Goal: Task Accomplishment & Management: Manage account settings

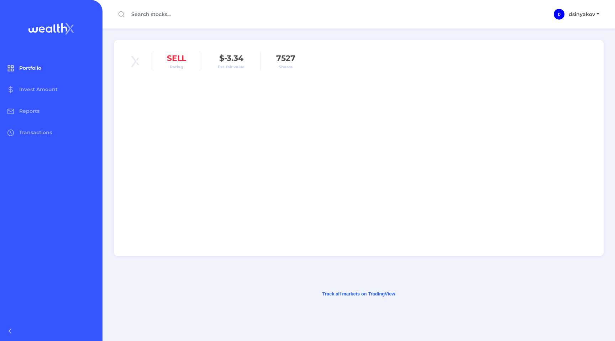
click at [34, 68] on span "Portfolio" at bounding box center [30, 68] width 22 height 6
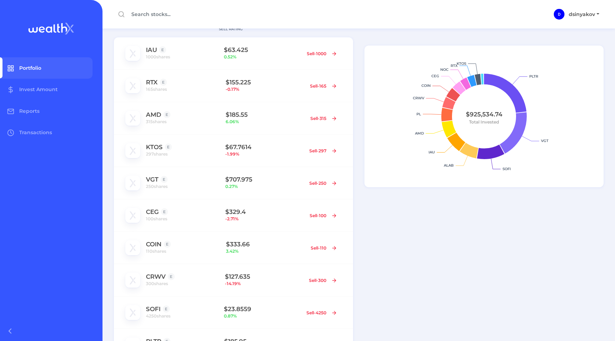
scroll to position [232, 0]
click at [163, 282] on span "300 shares" at bounding box center [157, 282] width 22 height 7
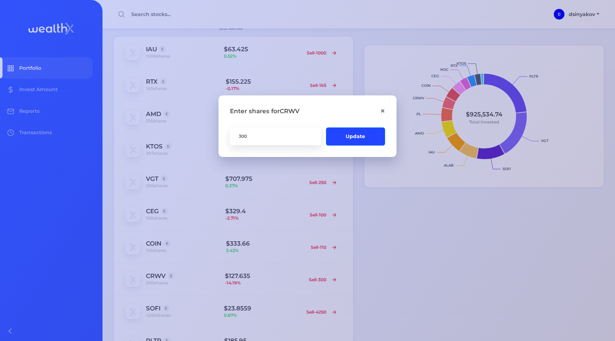
click at [268, 139] on input "300" at bounding box center [275, 136] width 91 height 18
type input "340"
click at [358, 136] on button "Update" at bounding box center [355, 136] width 59 height 18
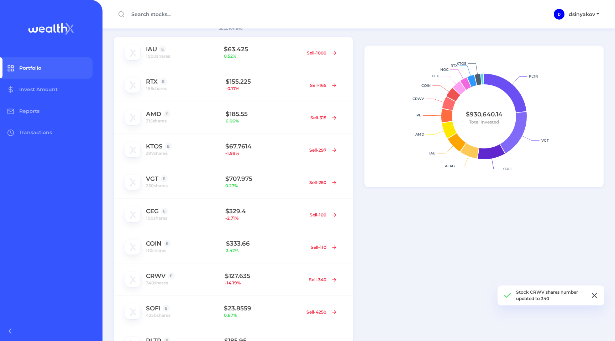
click at [593, 297] on icon at bounding box center [594, 295] width 9 height 9
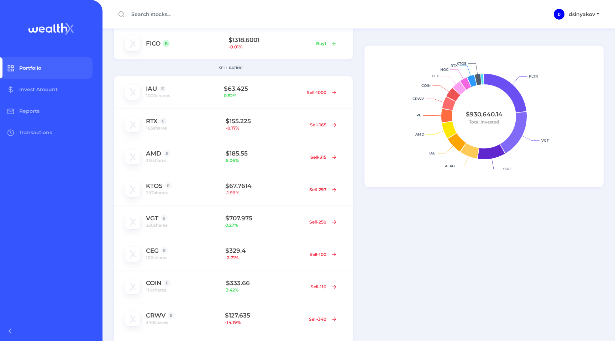
scroll to position [191, 0]
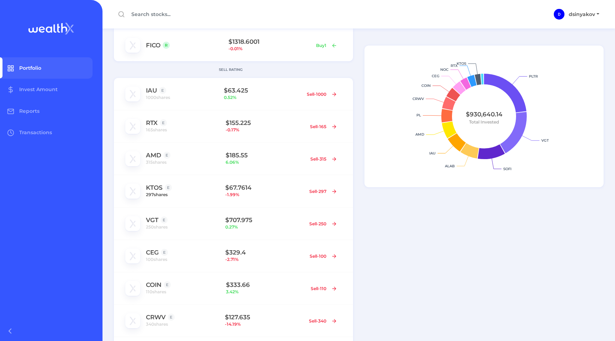
click at [158, 195] on span "297 shares" at bounding box center [157, 194] width 22 height 7
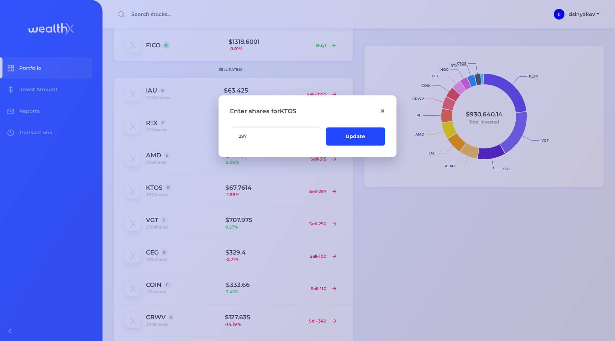
click at [265, 136] on input "297" at bounding box center [275, 136] width 91 height 18
type input "2"
type input "327"
click at [350, 138] on button "Update" at bounding box center [355, 136] width 59 height 18
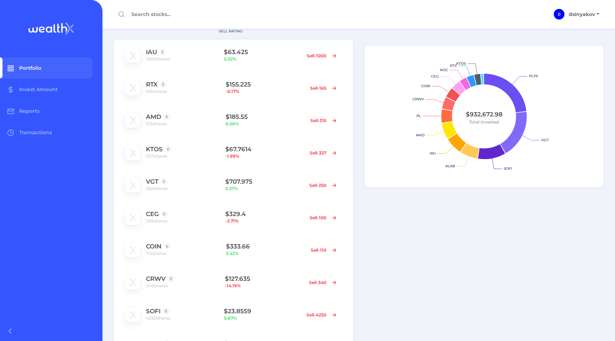
scroll to position [228, 0]
click at [153, 279] on link "CRWV" at bounding box center [156, 279] width 20 height 7
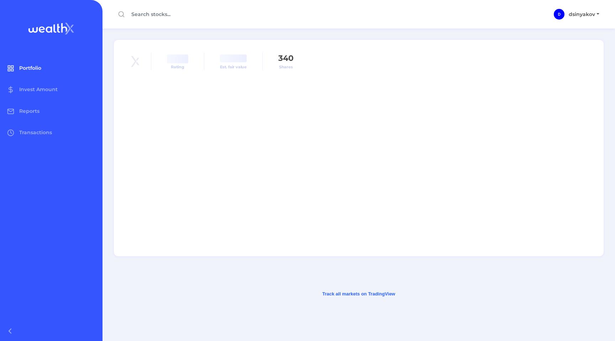
click at [38, 69] on span "Portfolio" at bounding box center [30, 68] width 22 height 6
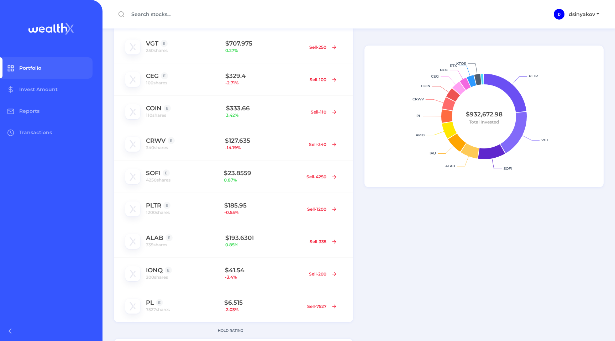
scroll to position [368, 0]
click at [158, 235] on link "ALAB" at bounding box center [154, 236] width 17 height 7
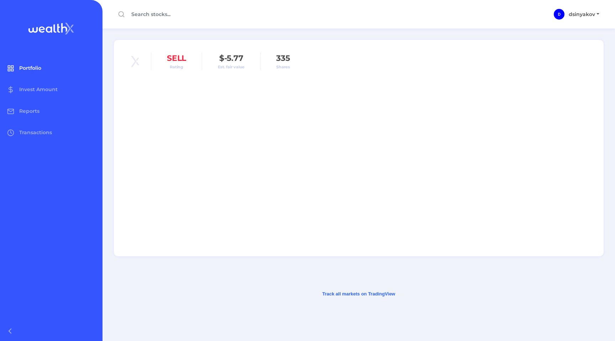
click at [37, 69] on span "Portfolio" at bounding box center [30, 68] width 22 height 6
